Goal: Navigation & Orientation: Find specific page/section

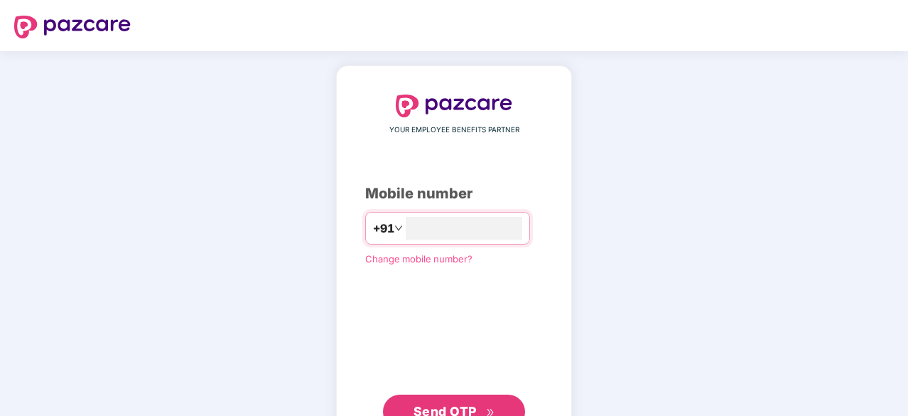
scroll to position [54, 0]
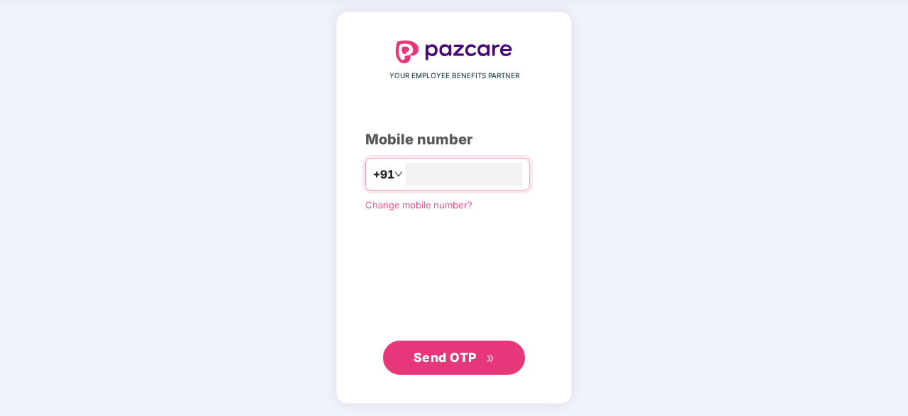
type input "**********"
click at [449, 370] on button "Send OTP" at bounding box center [454, 357] width 142 height 34
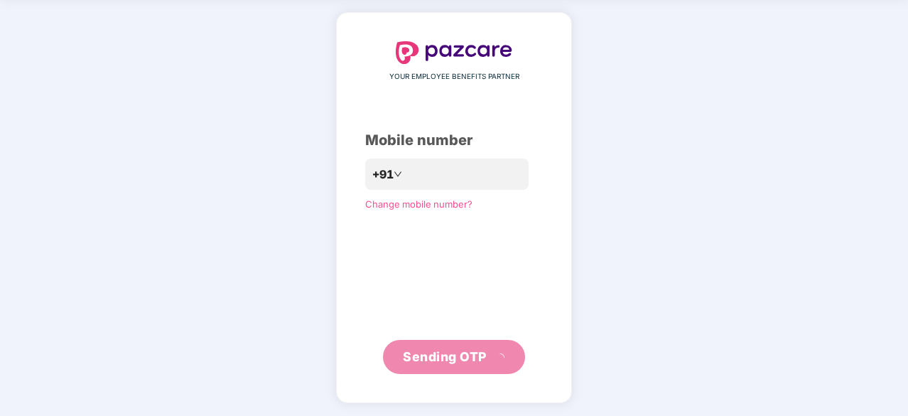
scroll to position [47, 0]
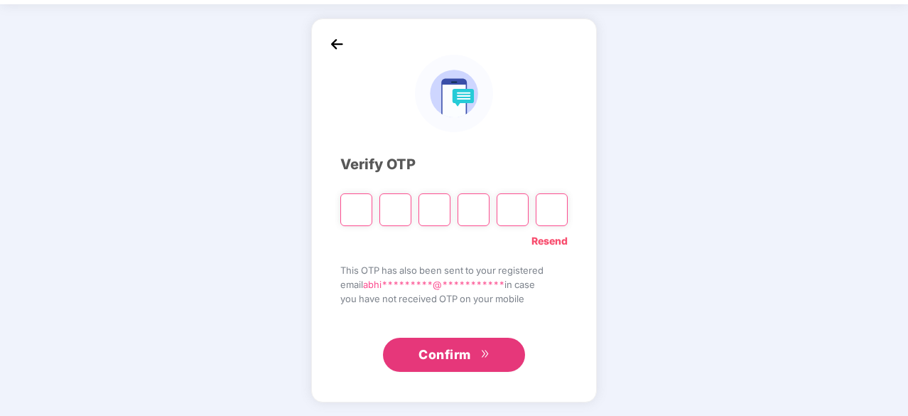
type input "*"
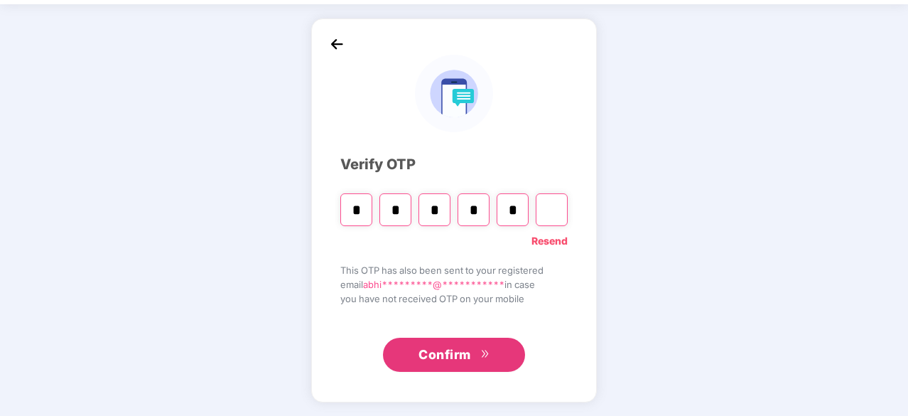
type input "*"
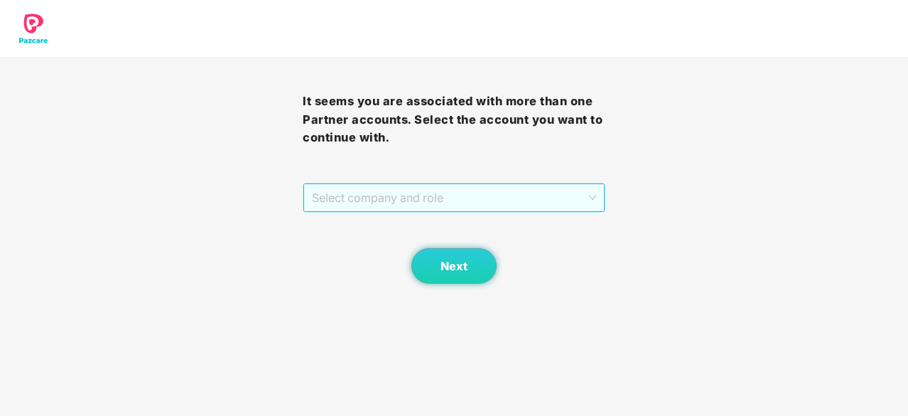
click at [549, 211] on span "Select company and role" at bounding box center [454, 197] width 284 height 27
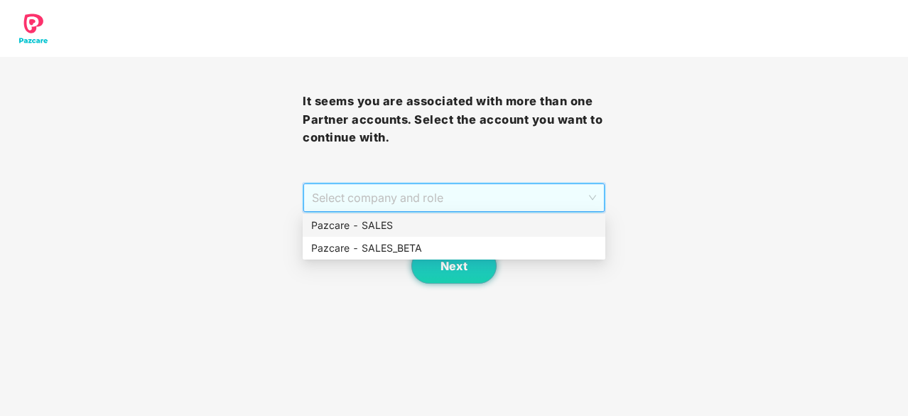
click at [514, 226] on div "Pazcare - SALES" at bounding box center [454, 226] width 286 height 16
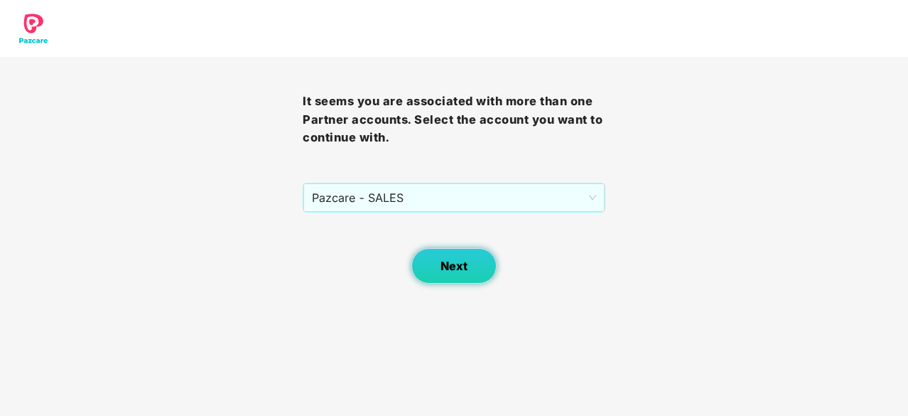
click at [470, 252] on button "Next" at bounding box center [454, 266] width 85 height 36
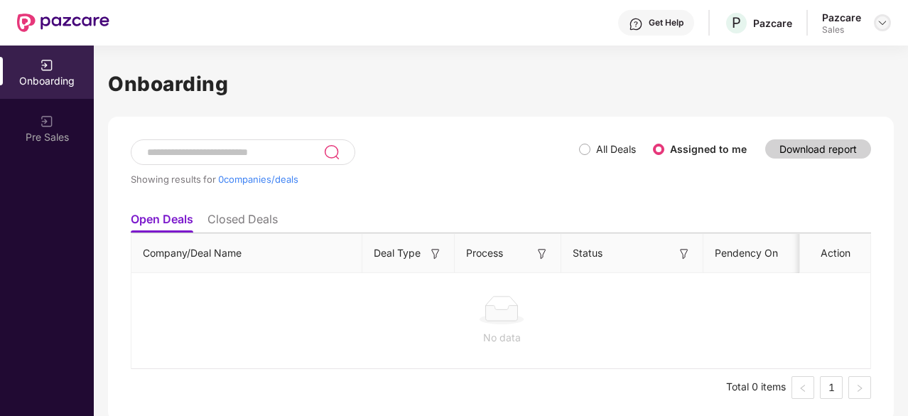
click at [887, 25] on img at bounding box center [882, 22] width 11 height 11
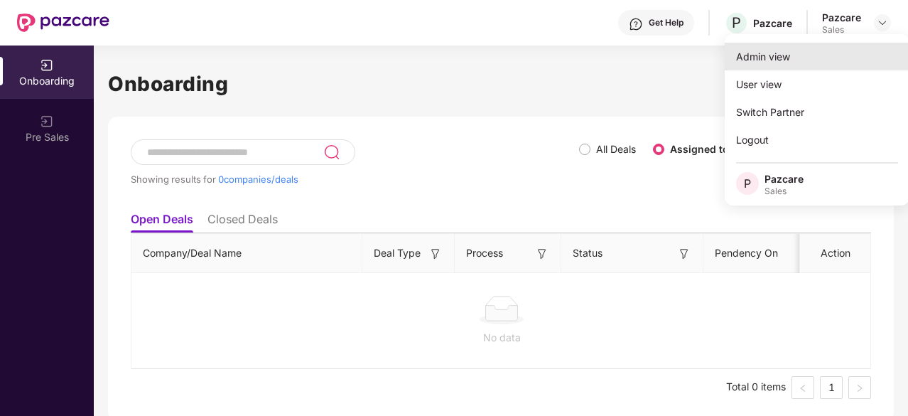
click at [843, 55] on div "Admin view" at bounding box center [817, 57] width 185 height 28
